Goal: Information Seeking & Learning: Find specific fact

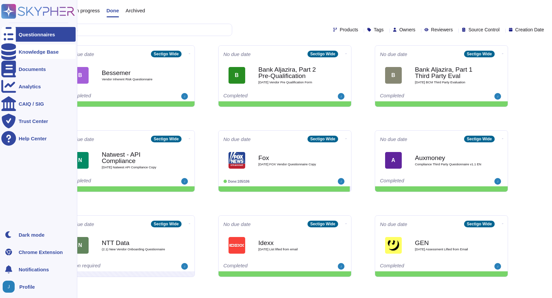
click at [12, 51] on icon at bounding box center [8, 51] width 15 height 17
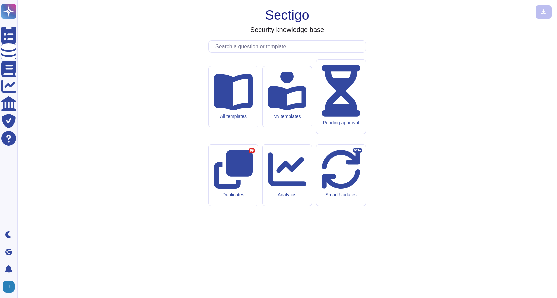
click at [258, 52] on input "text" at bounding box center [289, 47] width 154 height 12
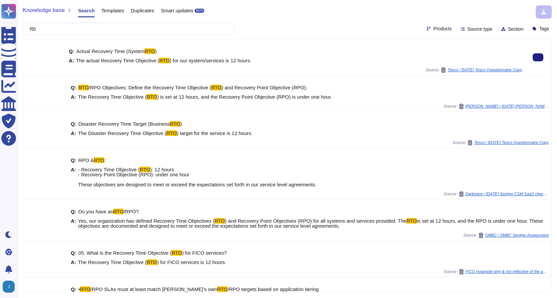
type input "rto"
click at [247, 60] on div "A: The actual Recovery Time Objective ( RTO ) for our system/services is 12 hou…" at bounding box center [295, 60] width 453 height 5
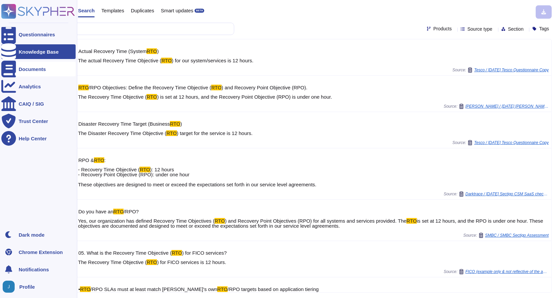
click at [9, 69] on icon at bounding box center [8, 69] width 15 height 17
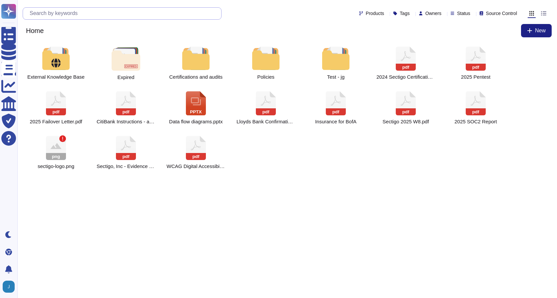
click at [183, 12] on input "text" at bounding box center [123, 14] width 195 height 12
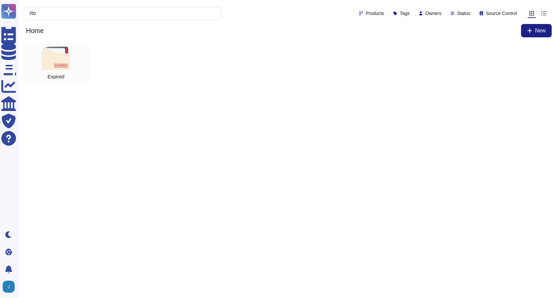
click at [53, 74] on span "Expired" at bounding box center [56, 76] width 17 height 5
click at [79, 12] on input "rto" at bounding box center [120, 14] width 188 height 12
drag, startPoint x: 117, startPoint y: 12, endPoint x: 37, endPoint y: 14, distance: 79.9
click at [37, 14] on input "rto" at bounding box center [120, 14] width 188 height 12
type input "rpo"
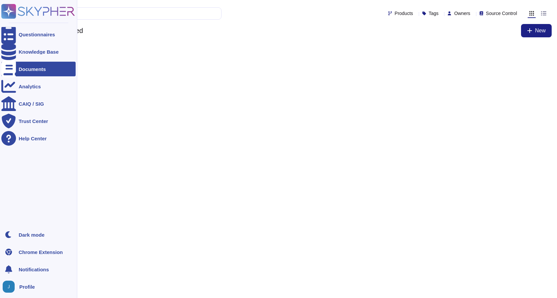
click at [6, 69] on icon at bounding box center [8, 69] width 15 height 17
click at [34, 69] on div "Documents" at bounding box center [32, 69] width 27 height 5
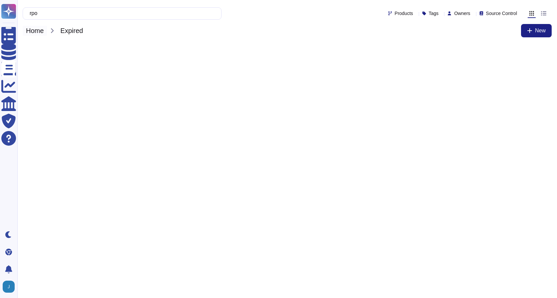
click at [44, 32] on span "Home" at bounding box center [35, 31] width 24 height 10
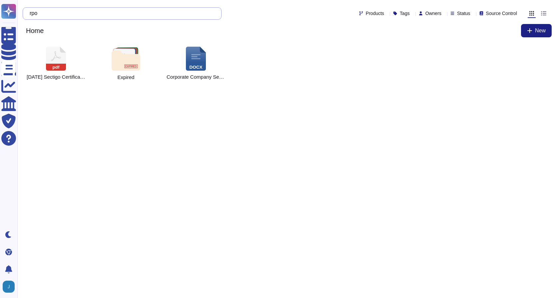
click at [82, 10] on input "rpo" at bounding box center [120, 14] width 188 height 12
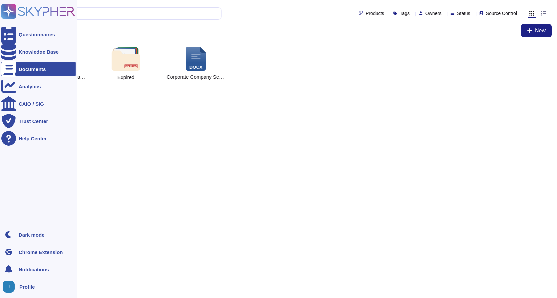
click at [10, 67] on icon at bounding box center [8, 69] width 15 height 17
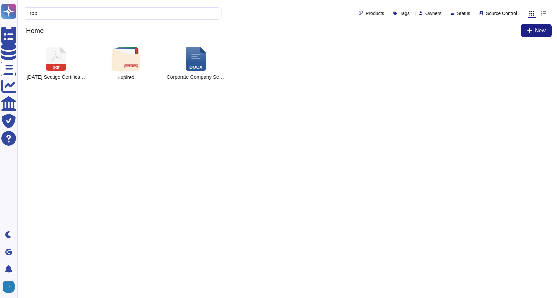
click at [243, 89] on html "Questionnaires Knowledge Base Documents Analytics CAIQ / SIG Trust Center Help …" at bounding box center [278, 44] width 557 height 89
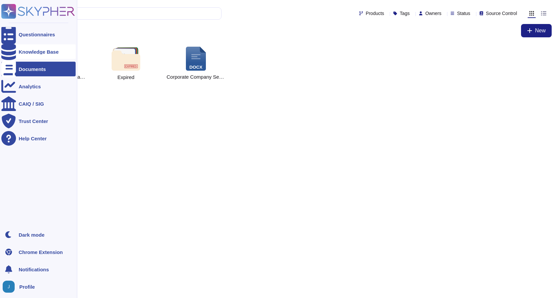
click at [10, 50] on icon at bounding box center [8, 51] width 15 height 17
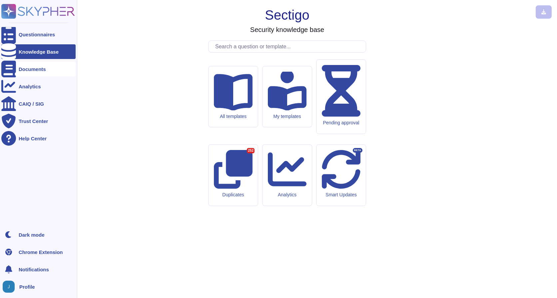
click at [21, 69] on div "Documents" at bounding box center [32, 69] width 27 height 5
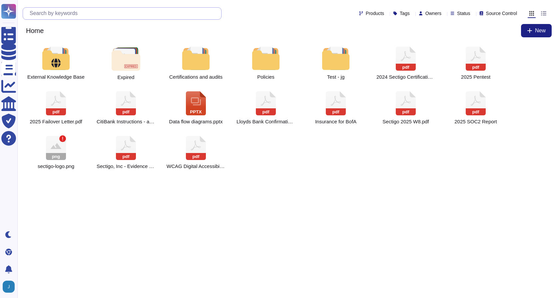
click at [127, 13] on input "text" at bounding box center [123, 14] width 195 height 12
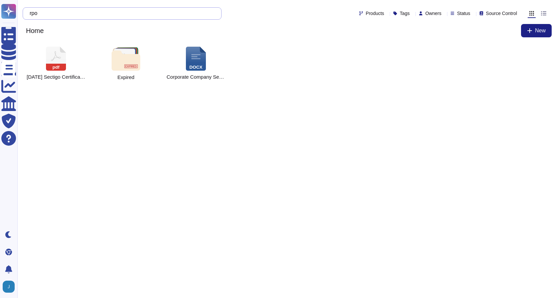
type input "rpo"
click at [57, 70] on rect at bounding box center [56, 67] width 20 height 7
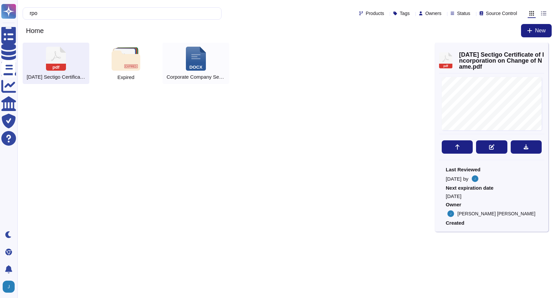
click at [201, 74] on div "docx Corporate Company Seal Stamp.docx" at bounding box center [195, 63] width 67 height 41
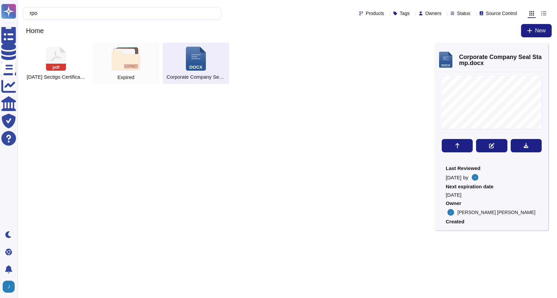
click at [128, 70] on img at bounding box center [126, 58] width 28 height 23
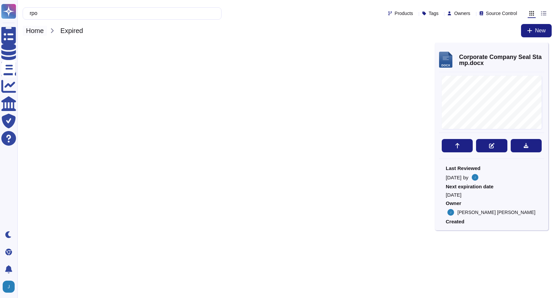
click at [29, 26] on span "Home" at bounding box center [35, 31] width 24 height 10
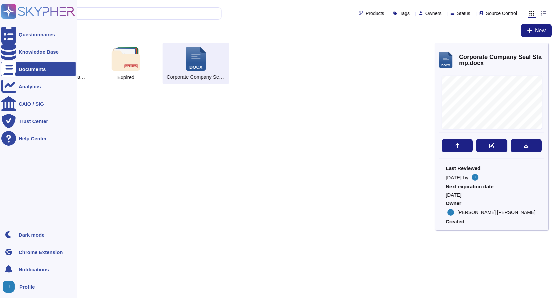
click at [10, 71] on icon at bounding box center [8, 69] width 15 height 17
click at [19, 85] on div "Analytics" at bounding box center [30, 86] width 22 height 5
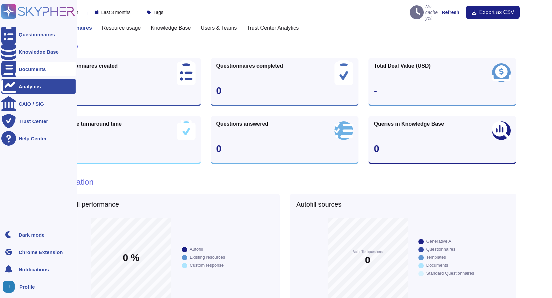
click at [9, 67] on icon at bounding box center [8, 69] width 15 height 17
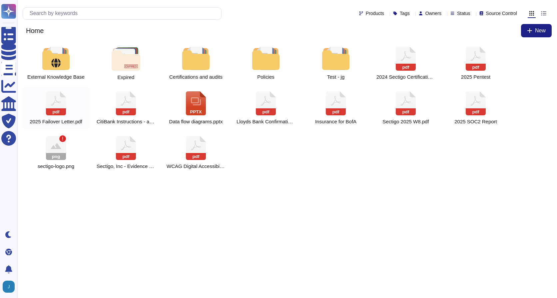
click at [55, 98] on icon at bounding box center [56, 101] width 10 height 10
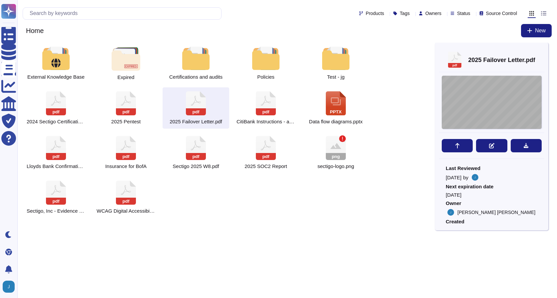
click at [461, 96] on div "Sectigo | 8800 E. Raintree Drive, Suite 110, Scottsdale, AZ 85260 | www.sectigo…" at bounding box center [491, 102] width 100 height 53
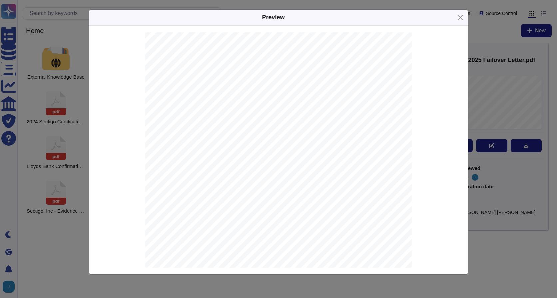
scroll to position [67, 0]
click at [460, 19] on button "Close" at bounding box center [460, 17] width 10 height 10
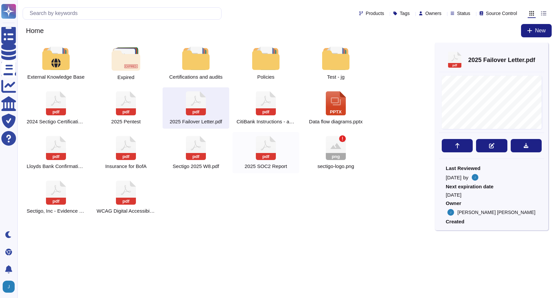
click at [268, 144] on icon at bounding box center [266, 148] width 20 height 24
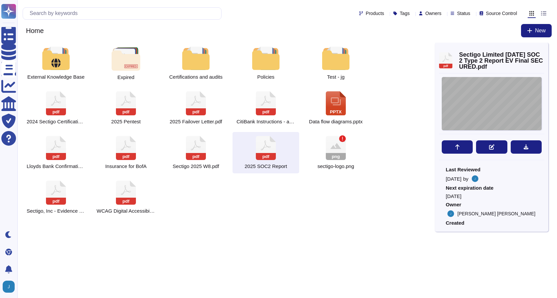
click at [514, 111] on div "Sectigo Limited System and Organization Controls (SOC) 2 Type 2 Report on Secti…" at bounding box center [491, 103] width 100 height 53
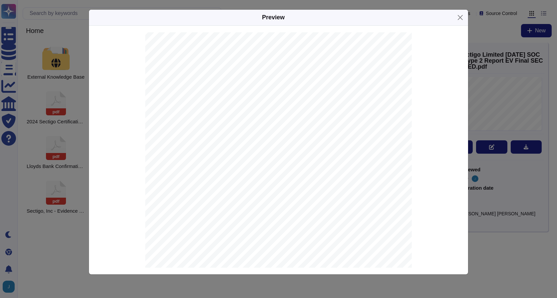
scroll to position [1797, 0]
click at [457, 19] on button "Close" at bounding box center [460, 17] width 10 height 10
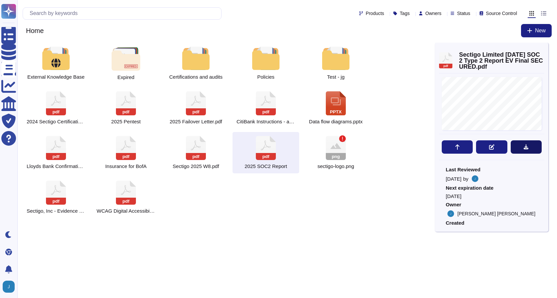
click at [537, 149] on button at bounding box center [525, 146] width 31 height 13
click at [202, 106] on icon at bounding box center [196, 103] width 20 height 24
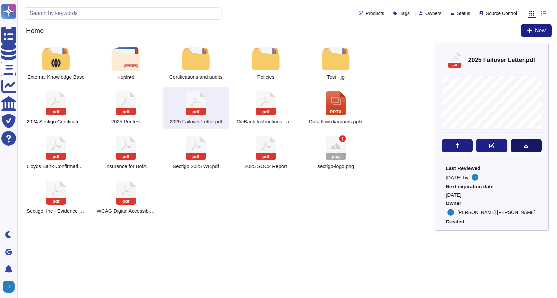
click at [521, 144] on button at bounding box center [525, 145] width 31 height 13
click at [254, 64] on div at bounding box center [265, 58] width 29 height 23
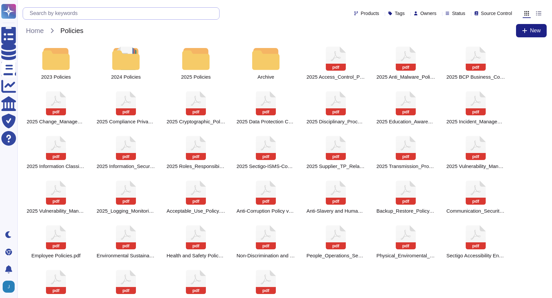
click at [155, 14] on input "text" at bounding box center [122, 14] width 193 height 12
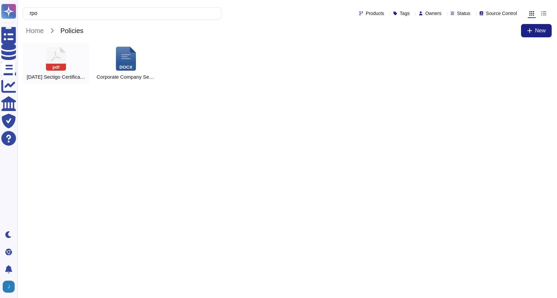
type input "rpo"
click at [56, 59] on icon at bounding box center [56, 59] width 20 height 24
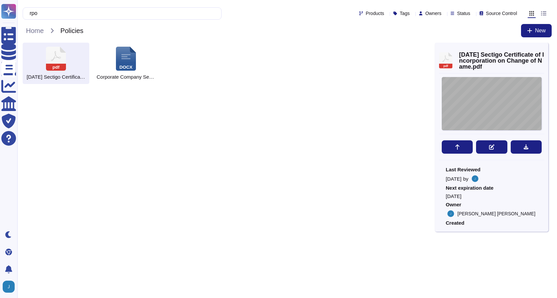
click at [502, 110] on div "CERTIFICATE OF INCORPORATION ON CHANGE OF NAME Company Number 4058690 The Regis…" at bounding box center [491, 103] width 100 height 53
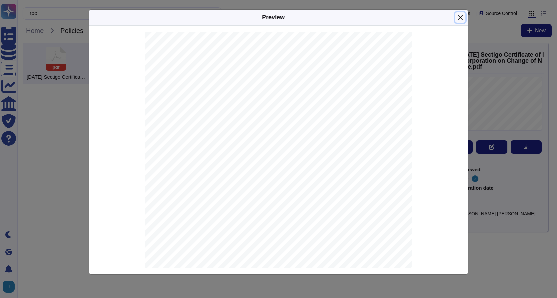
click at [462, 20] on button "Close" at bounding box center [460, 17] width 10 height 10
